Goal: Task Accomplishment & Management: Manage account settings

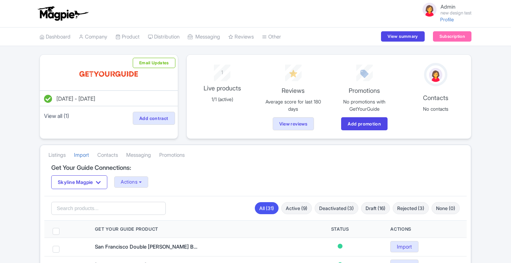
scroll to position [45, 0]
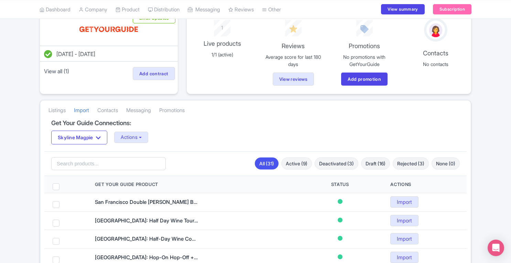
click at [135, 11] on link "Product" at bounding box center [127, 9] width 24 height 19
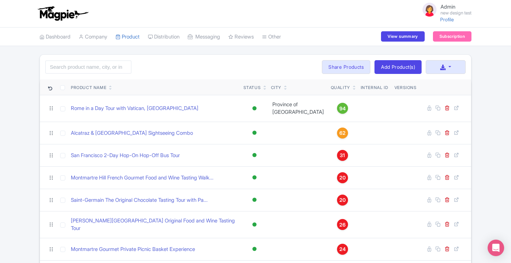
drag, startPoint x: 0, startPoint y: 0, endPoint x: 513, endPoint y: 217, distance: 556.7
click at [510, 217] on html "Admin new design test Profile Users Settings Sign out Dashboard Company SST Col…" at bounding box center [255, 131] width 511 height 263
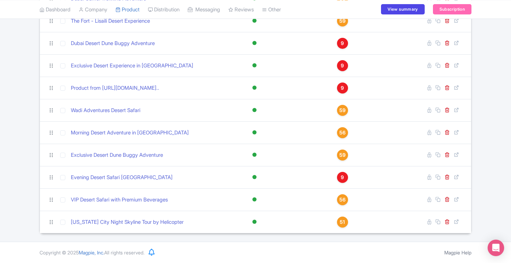
scroll to position [554, 0]
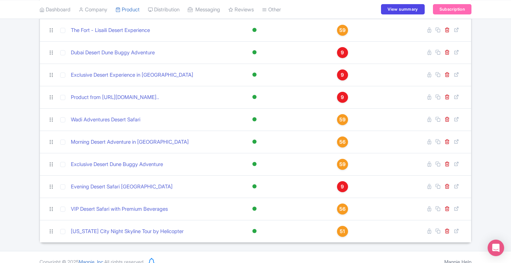
click at [337, 226] on div "51" at bounding box center [342, 231] width 11 height 11
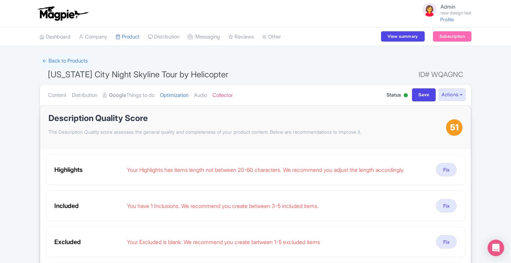
click at [55, 97] on link "Content" at bounding box center [57, 96] width 18 height 22
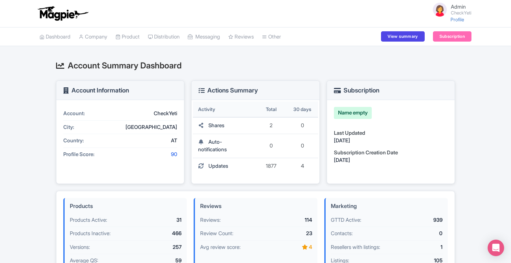
click at [136, 38] on link "Product" at bounding box center [127, 36] width 24 height 19
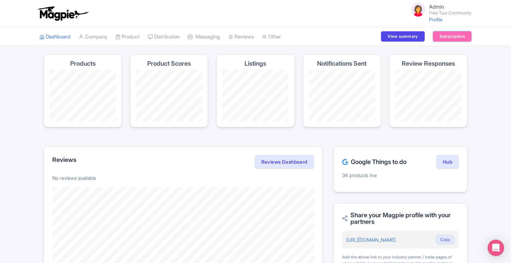
click at [448, 34] on link "Subscription" at bounding box center [452, 36] width 38 height 10
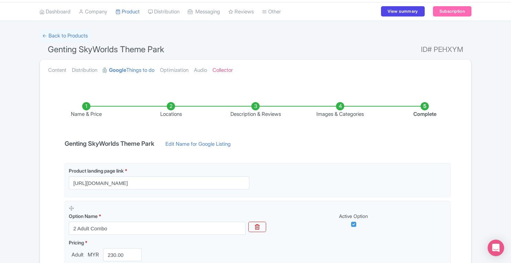
scroll to position [42, 0]
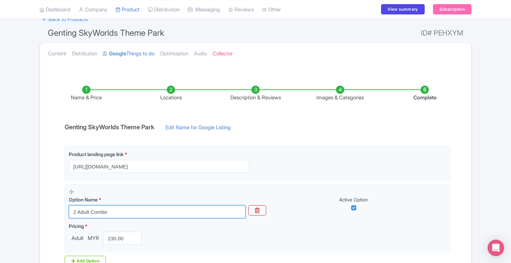
drag, startPoint x: 73, startPoint y: 212, endPoint x: 122, endPoint y: 210, distance: 49.5
click at [122, 210] on input "2 Adult Combo" at bounding box center [157, 211] width 177 height 13
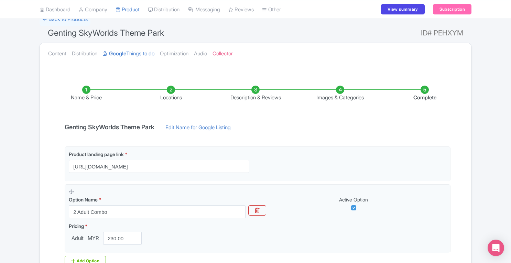
click at [60, 57] on link "Content" at bounding box center [57, 54] width 18 height 22
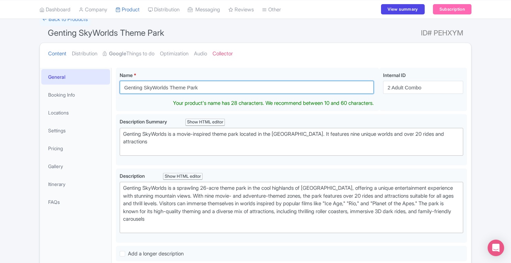
click at [210, 87] on input "Genting SkyWorlds Theme Park" at bounding box center [247, 87] width 254 height 13
paste input "2 Adult Combo"
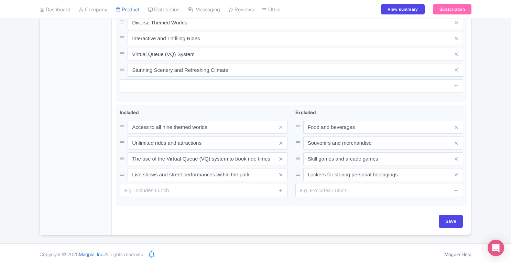
type input "Genting SkyWorlds Theme Park - 2 Adult Combo"
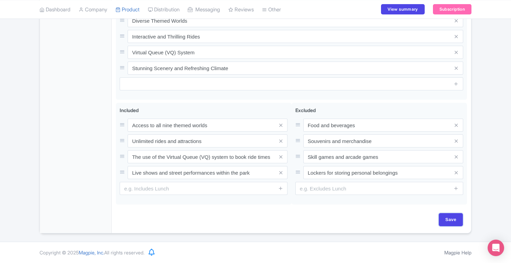
scroll to position [298, 0]
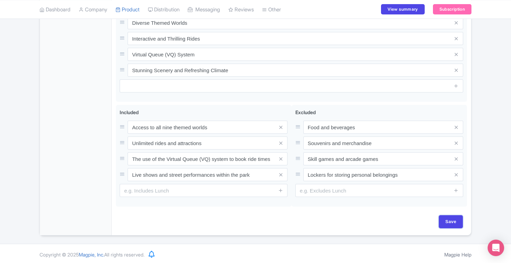
click at [456, 218] on input "Save" at bounding box center [451, 221] width 24 height 13
type input "Saving..."
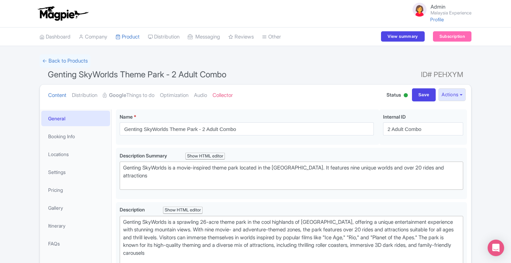
scroll to position [109, 0]
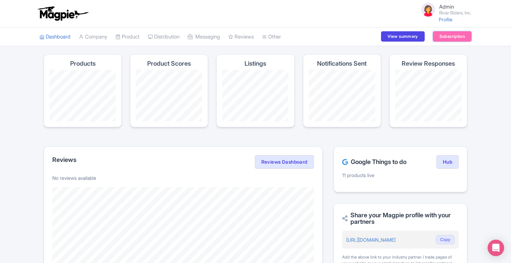
click at [453, 36] on link "Subscription" at bounding box center [452, 36] width 38 height 10
click at [0, 0] on link "My Products" at bounding box center [0, 0] width 0 height 0
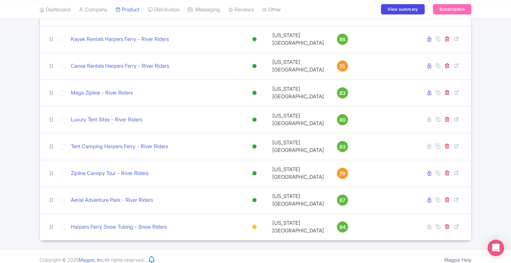
scroll to position [175, 0]
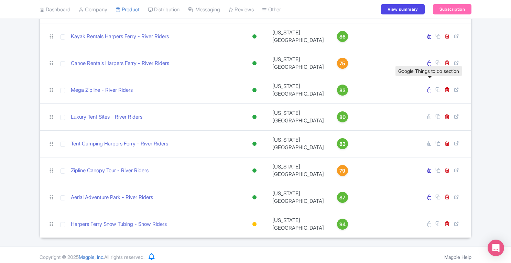
click at [430, 89] on icon at bounding box center [429, 89] width 4 height 5
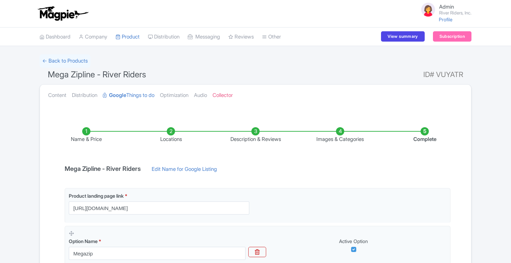
scroll to position [159, 0]
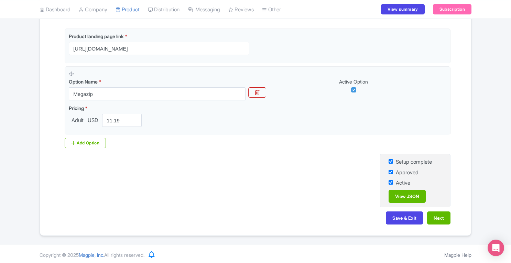
click at [390, 170] on input "checkbox" at bounding box center [390, 172] width 4 height 4
checkbox input "false"
click at [405, 219] on button "Save & Exit" at bounding box center [404, 217] width 37 height 13
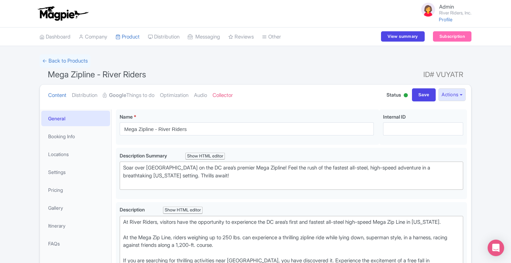
click at [63, 36] on link "Dashboard" at bounding box center [55, 36] width 31 height 19
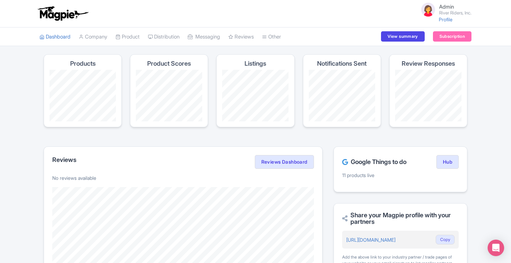
click at [135, 39] on link "Product" at bounding box center [127, 36] width 24 height 19
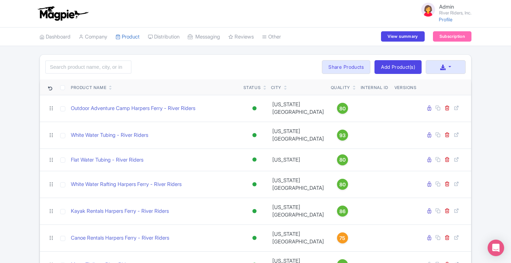
click at [0, 0] on link "Manage Resellers" at bounding box center [0, 0] width 0 height 0
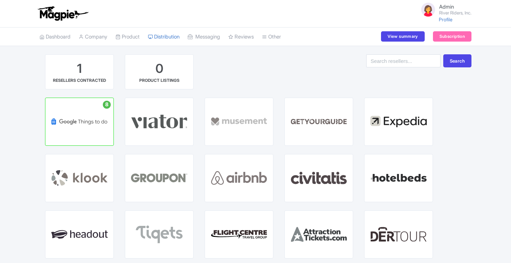
click at [78, 130] on p "HUB" at bounding box center [80, 127] width 34 height 6
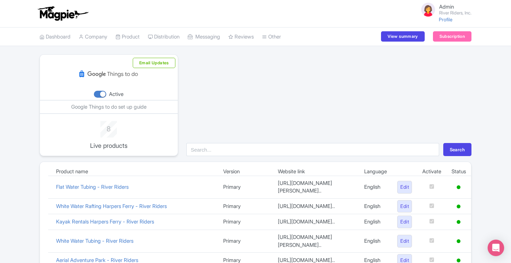
click at [58, 40] on link "Dashboard" at bounding box center [55, 36] width 31 height 19
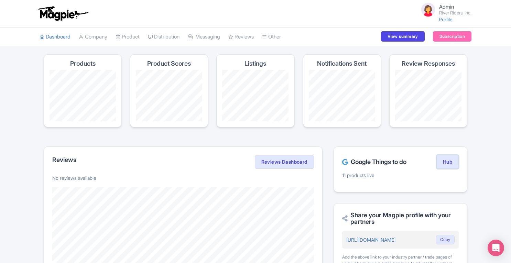
click at [443, 164] on link "Hub" at bounding box center [447, 162] width 22 height 14
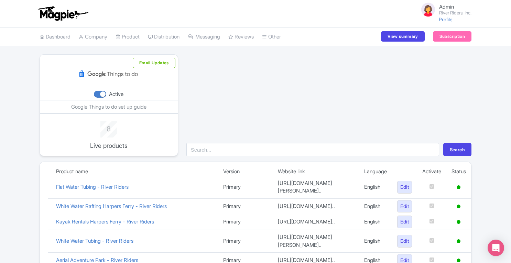
click at [139, 34] on link "Product" at bounding box center [127, 36] width 24 height 19
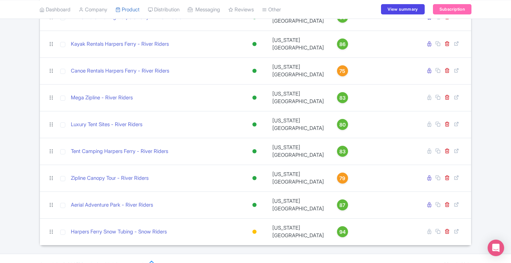
scroll to position [177, 0]
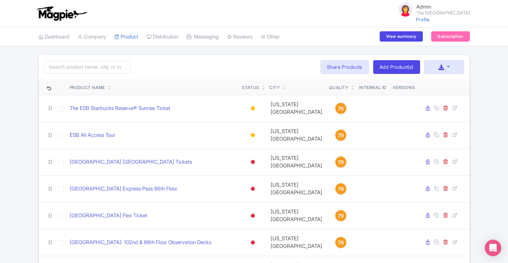
click at [0, 0] on link "Promotions" at bounding box center [0, 0] width 0 height 0
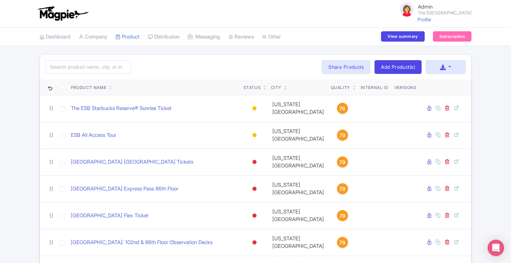
click at [107, 39] on link "Company" at bounding box center [93, 36] width 29 height 19
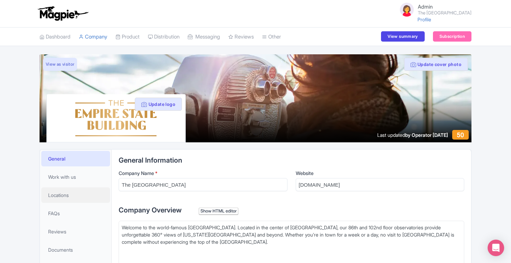
click at [65, 196] on span "Locations" at bounding box center [58, 194] width 21 height 7
